Goal: Use online tool/utility: Utilize a website feature to perform a specific function

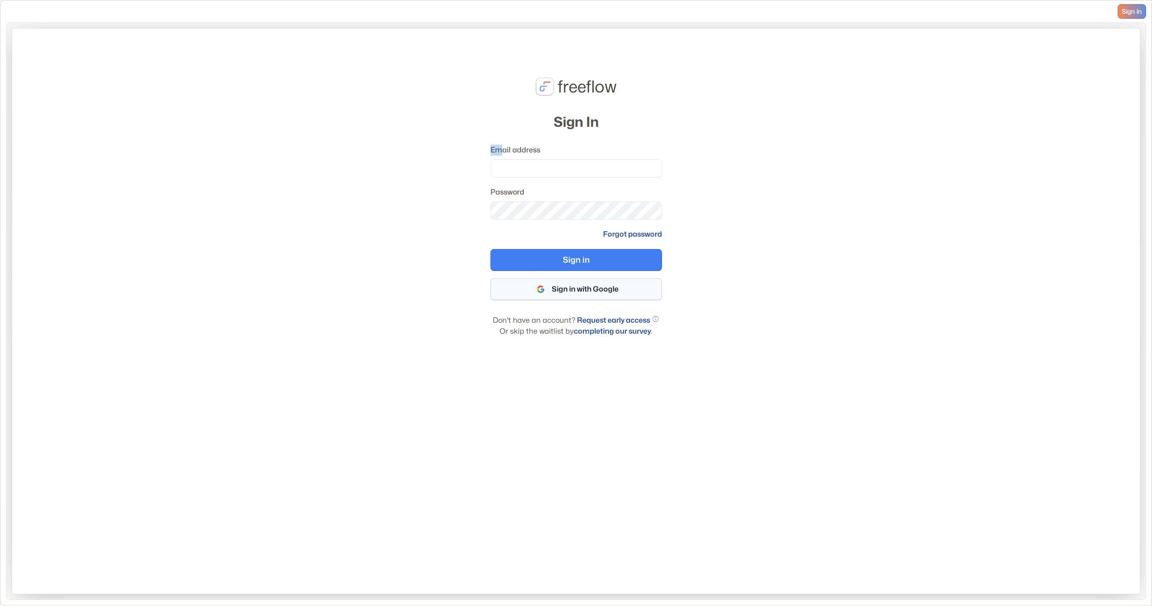
click at [572, 285] on button "Sign in with Google" at bounding box center [576, 289] width 172 height 22
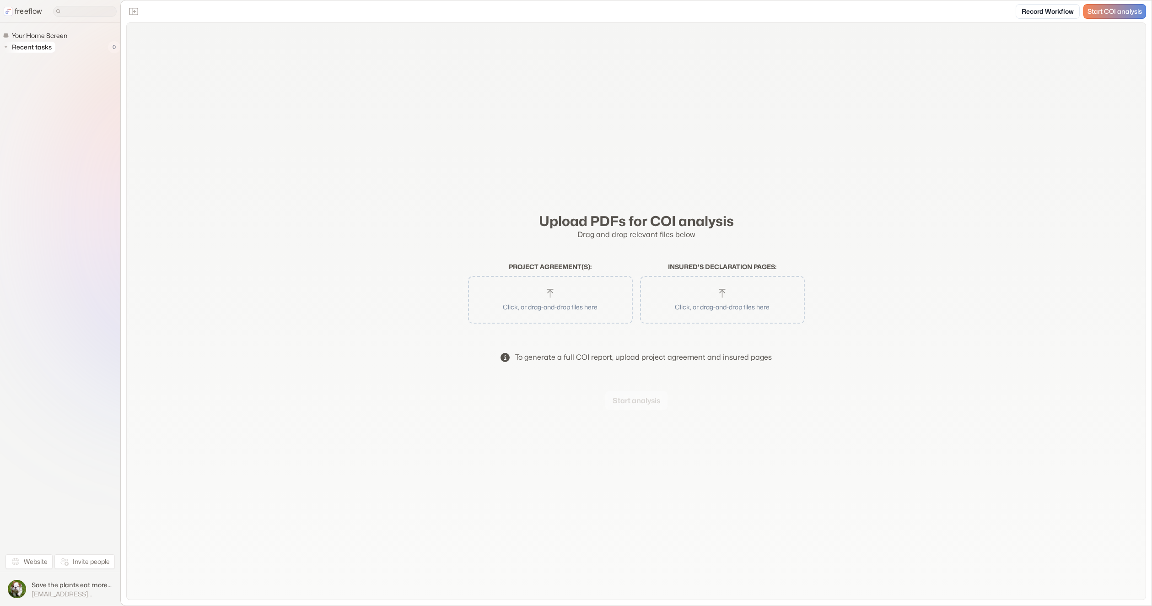
click at [35, 49] on span "Recent tasks" at bounding box center [32, 47] width 44 height 9
click at [129, 11] on icon "Close the sidebar" at bounding box center [133, 11] width 11 height 11
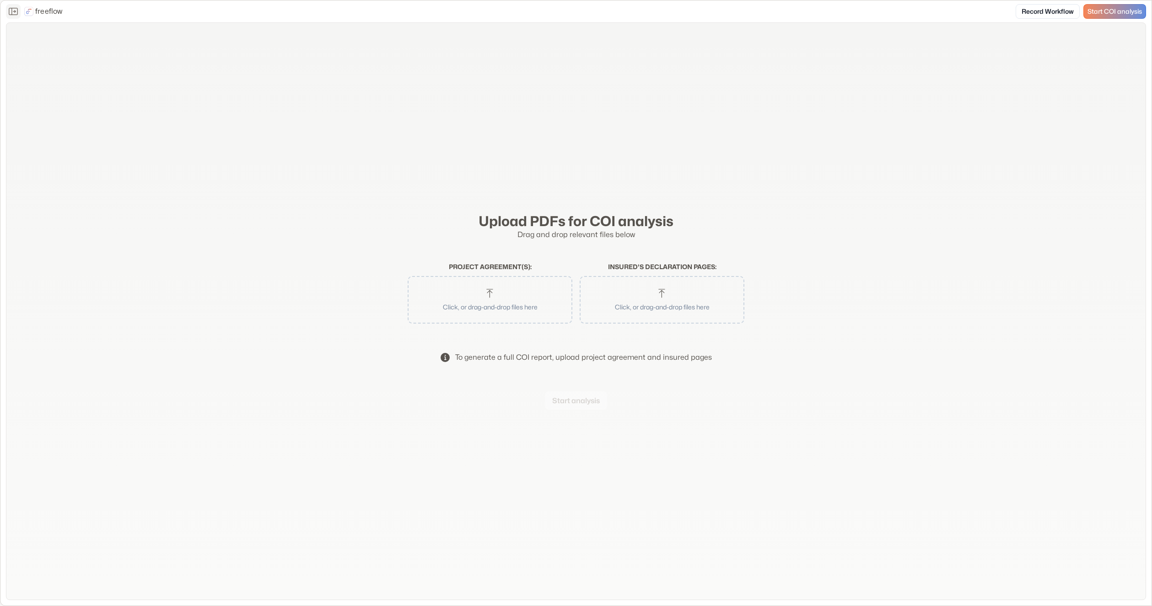
click at [476, 272] on div "Project agreement(s) : Click, or drag-and-drop files here" at bounding box center [490, 293] width 165 height 61
click at [477, 285] on button "Click, or drag-and-drop files here" at bounding box center [490, 299] width 156 height 38
click at [582, 400] on button "Start analysis" at bounding box center [576, 400] width 62 height 18
click at [13, 7] on icon "Close the sidebar" at bounding box center [13, 11] width 11 height 11
